Goal: Navigation & Orientation: Understand site structure

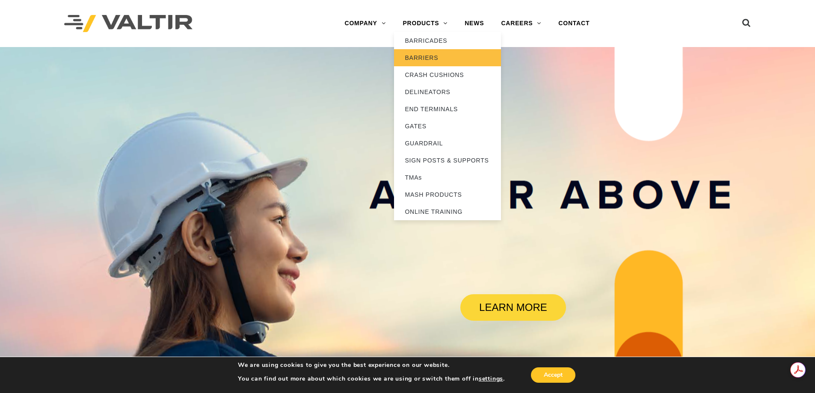
click at [437, 60] on link "BARRIERS" at bounding box center [447, 57] width 107 height 17
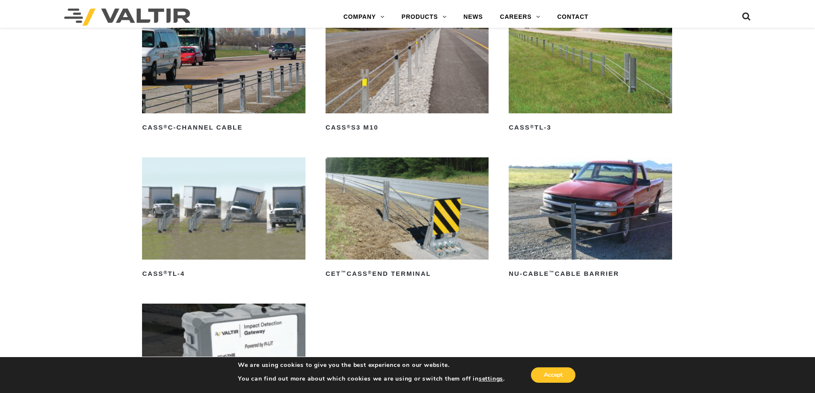
scroll to position [428, 0]
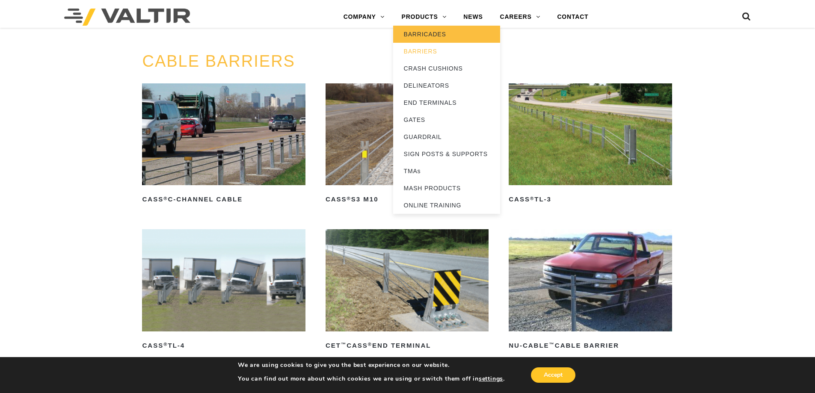
click at [429, 33] on link "BARRICADES" at bounding box center [446, 34] width 107 height 17
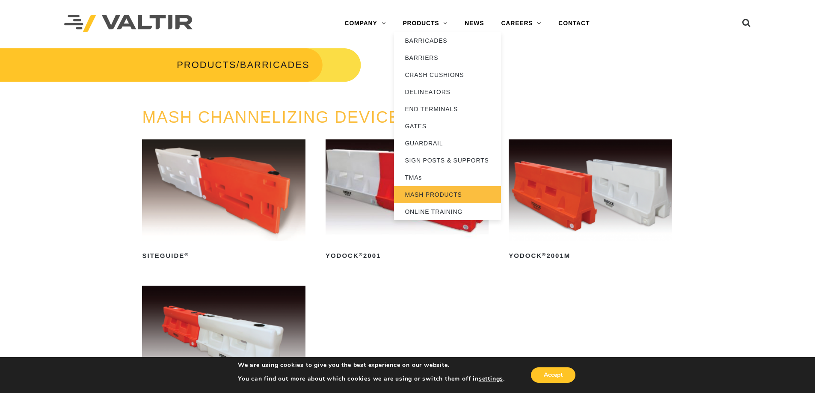
click at [432, 192] on link "MASH PRODUCTS" at bounding box center [447, 194] width 107 height 17
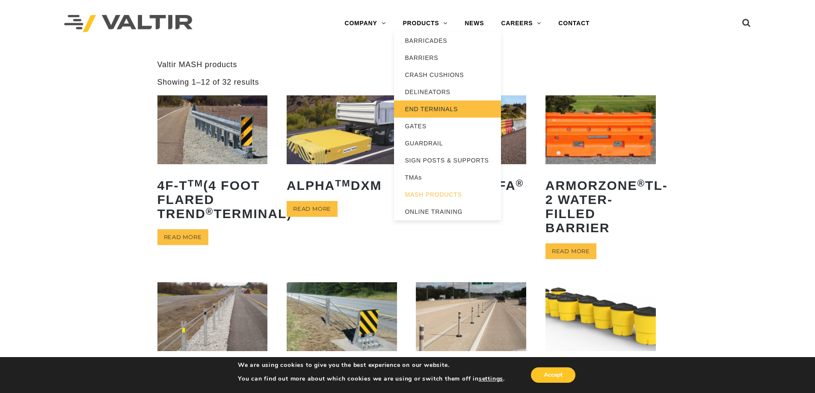
click at [434, 109] on link "END TERMINALS" at bounding box center [447, 109] width 107 height 17
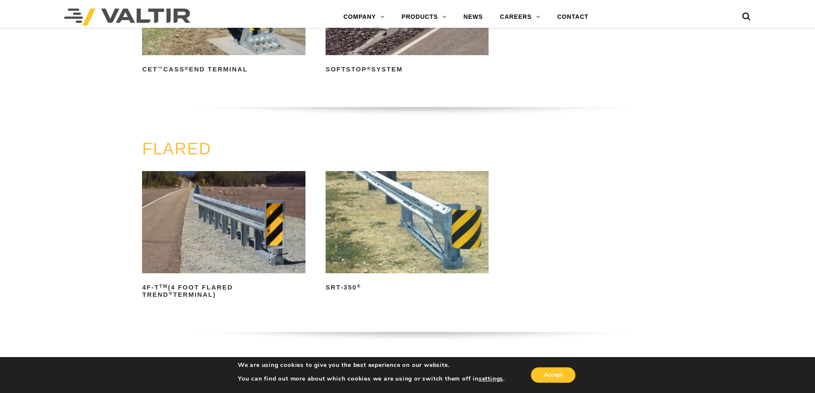
scroll to position [727, 0]
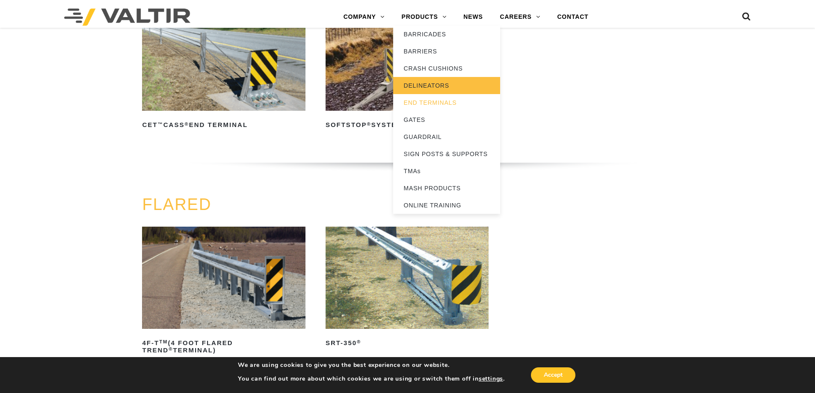
click at [436, 84] on link "DELINEATORS" at bounding box center [446, 85] width 107 height 17
